Goal: Browse casually: Explore the website without a specific task or goal

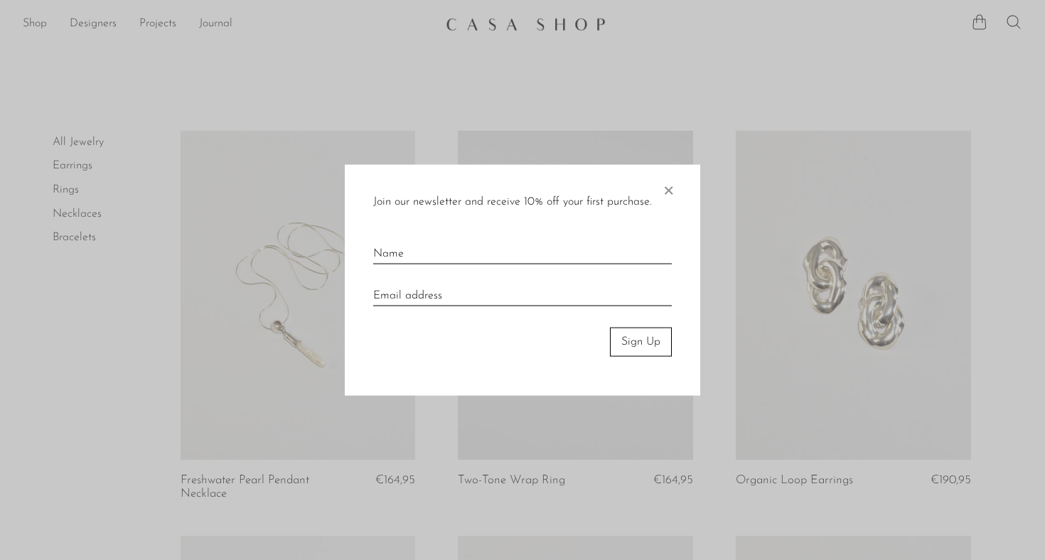
click at [667, 191] on span "×" at bounding box center [668, 187] width 14 height 45
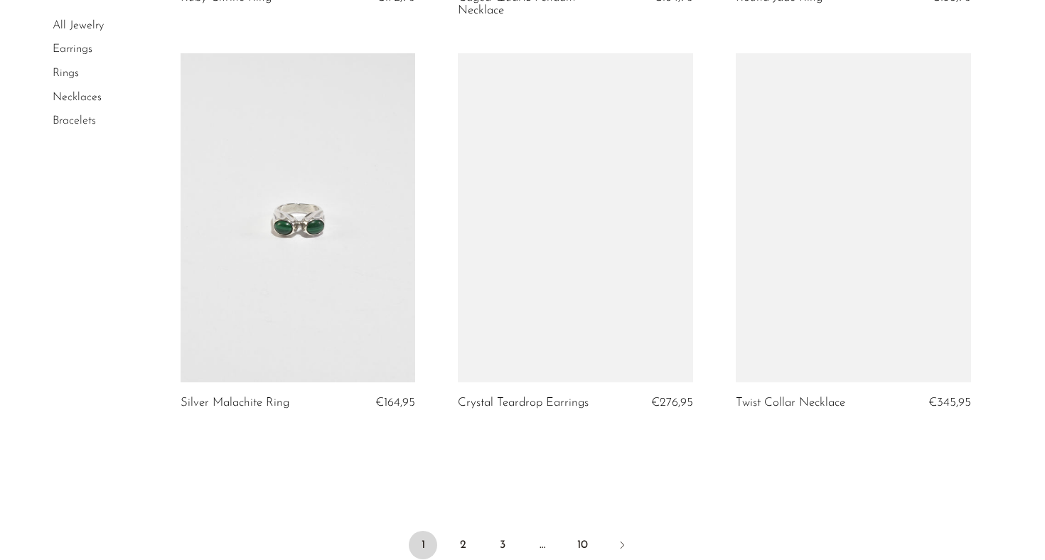
scroll to position [4464, 0]
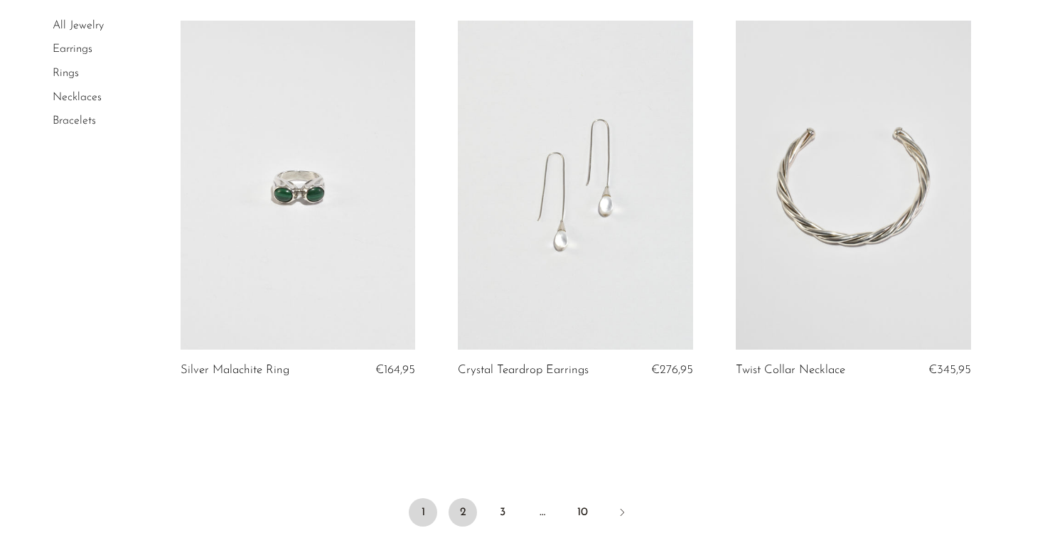
click at [468, 498] on link "2" at bounding box center [463, 512] width 28 height 28
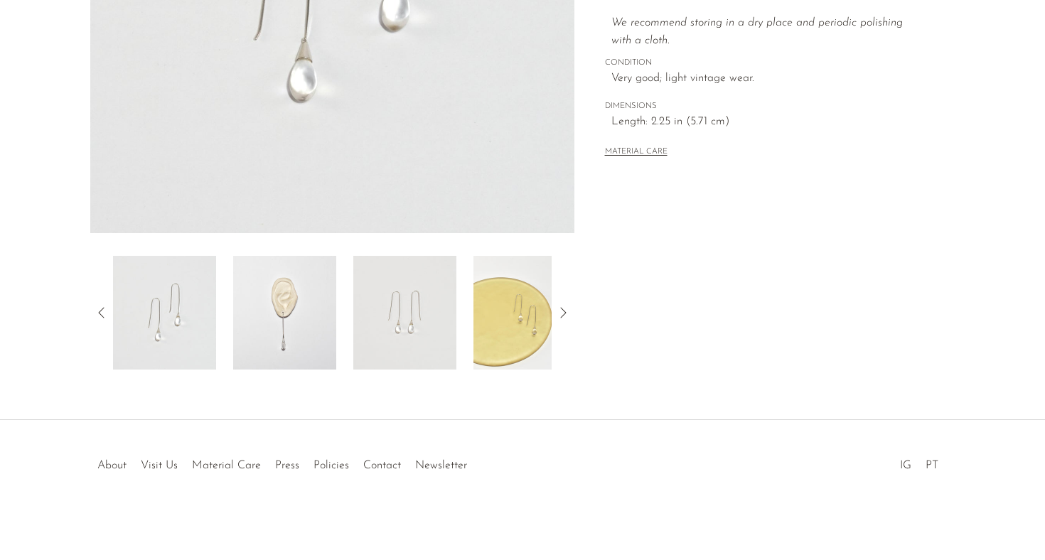
scroll to position [365, 0]
click at [313, 343] on img at bounding box center [284, 313] width 103 height 114
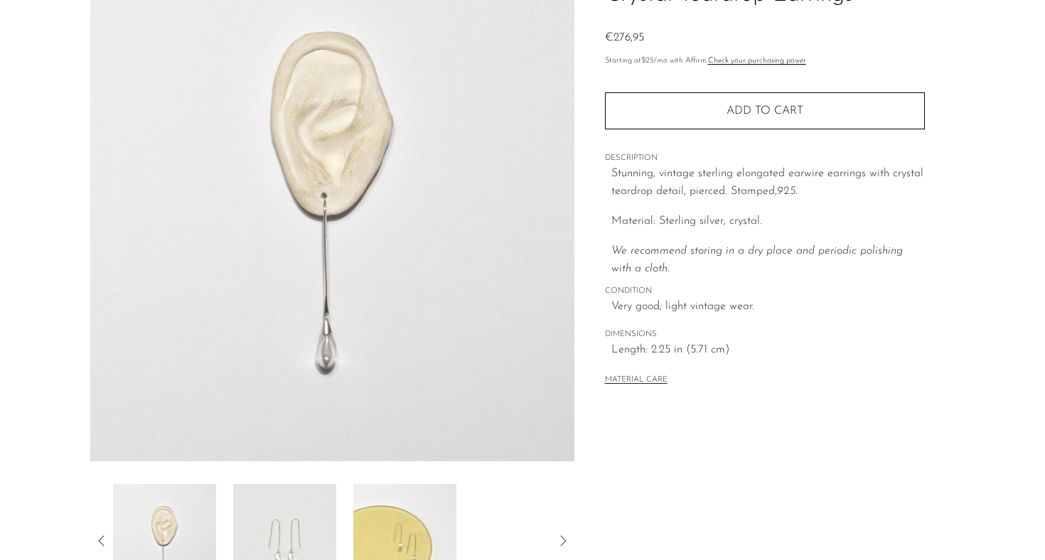
scroll to position [100, 0]
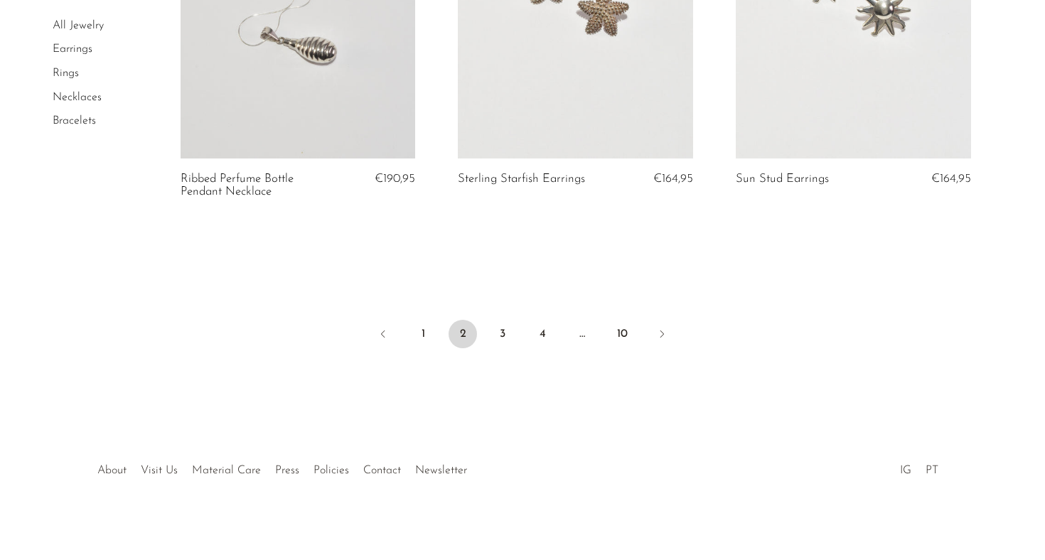
scroll to position [4668, 0]
click at [500, 328] on link "3" at bounding box center [502, 335] width 28 height 28
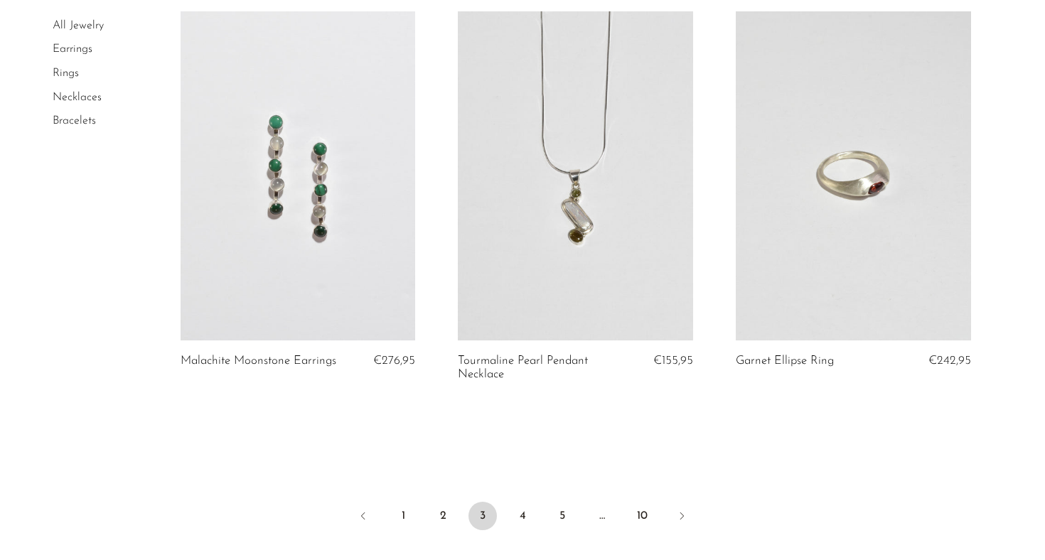
scroll to position [4506, 0]
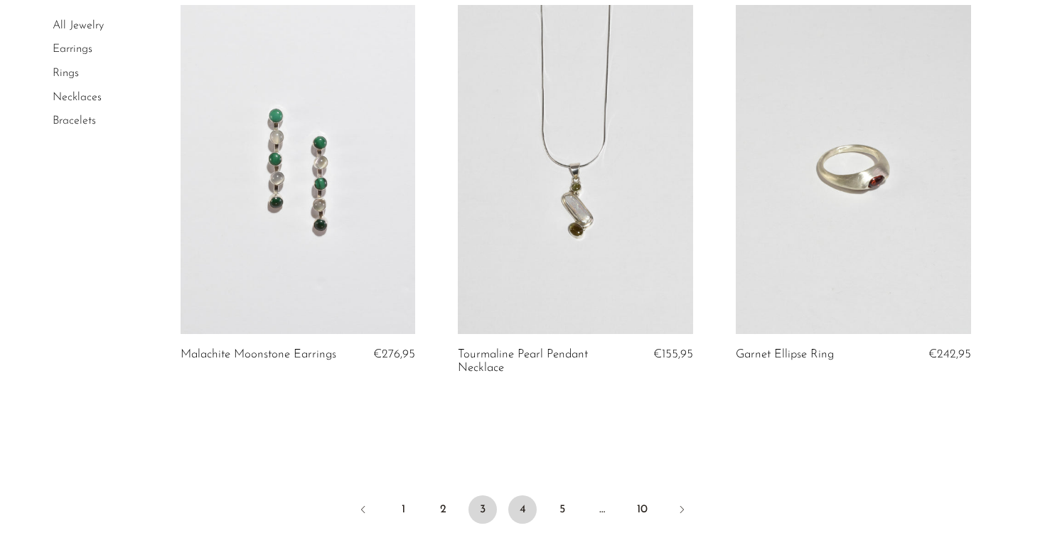
click at [527, 500] on link "4" at bounding box center [522, 509] width 28 height 28
